Goal: Find specific page/section: Find specific page/section

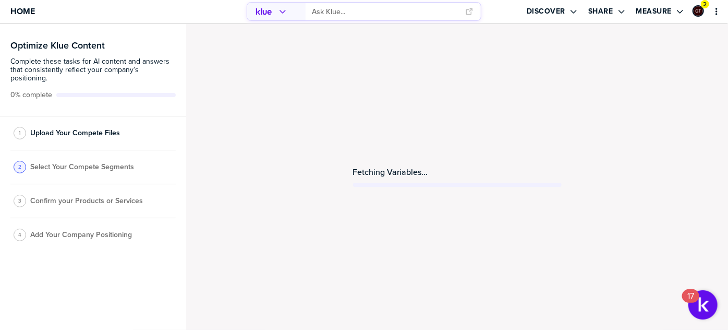
click at [401, 190] on div "Fetching Variables..." at bounding box center [457, 177] width 542 height 306
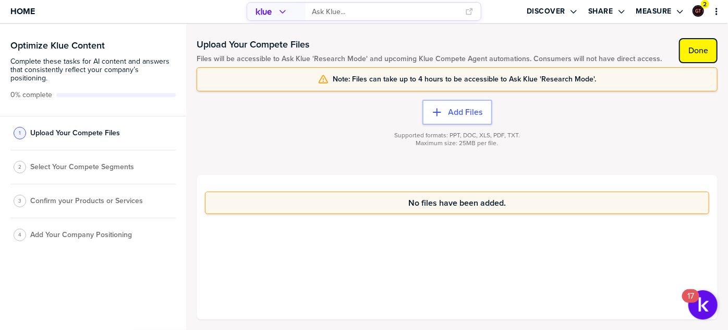
click at [708, 56] on button "Done" at bounding box center [698, 50] width 39 height 25
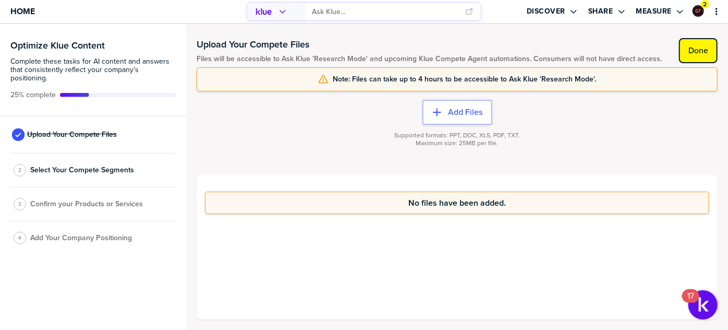
click at [705, 53] on label "Done" at bounding box center [699, 50] width 20 height 10
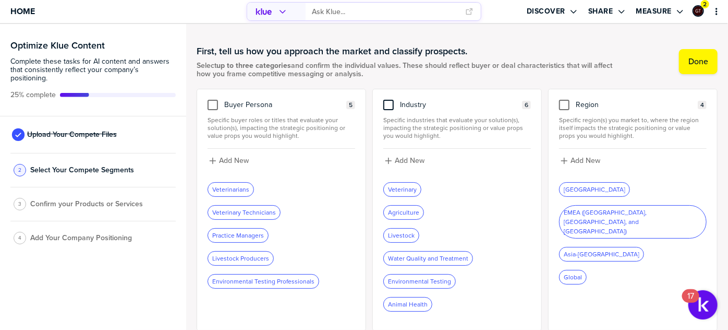
click at [388, 104] on div at bounding box center [388, 105] width 10 height 10
click at [389, 100] on input "checkbox" at bounding box center [389, 100] width 0 height 0
click at [213, 106] on div at bounding box center [213, 105] width 10 height 10
click at [213, 100] on input "checkbox" at bounding box center [213, 100] width 0 height 0
click at [562, 105] on div at bounding box center [564, 105] width 10 height 10
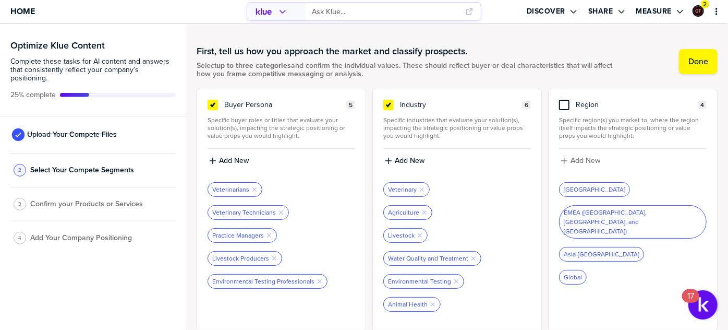
click at [565, 100] on input "checkbox" at bounding box center [565, 100] width 0 height 0
click at [691, 66] on button "Done" at bounding box center [698, 61] width 39 height 25
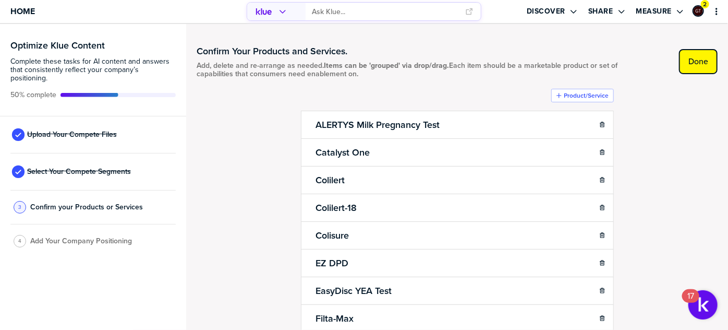
click at [691, 66] on button "Done" at bounding box center [698, 61] width 39 height 25
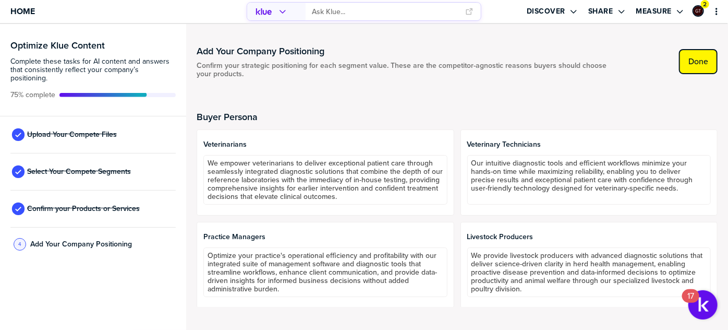
click at [688, 64] on button "Done" at bounding box center [698, 61] width 39 height 25
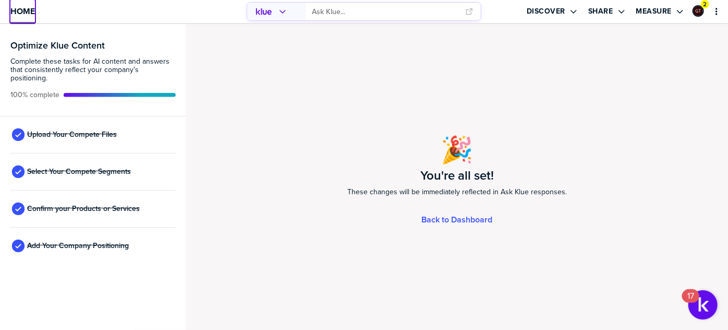
click at [23, 10] on span "Home" at bounding box center [22, 11] width 25 height 9
